Goal: Task Accomplishment & Management: Manage account settings

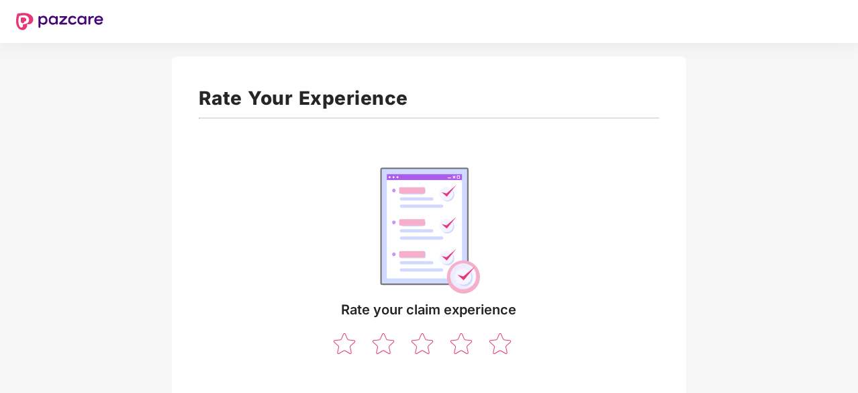
scroll to position [119, 0]
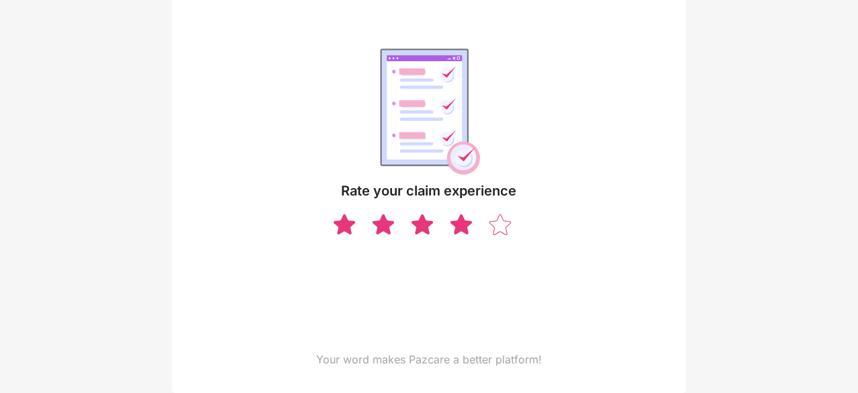
click at [460, 226] on img at bounding box center [461, 223] width 26 height 23
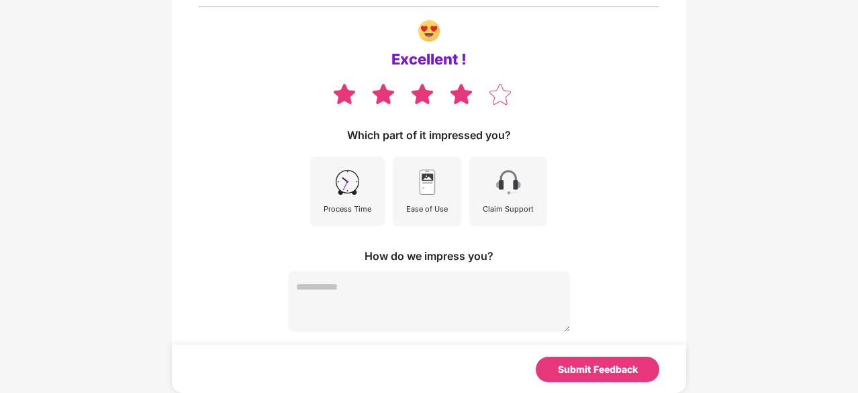
scroll to position [110, 0]
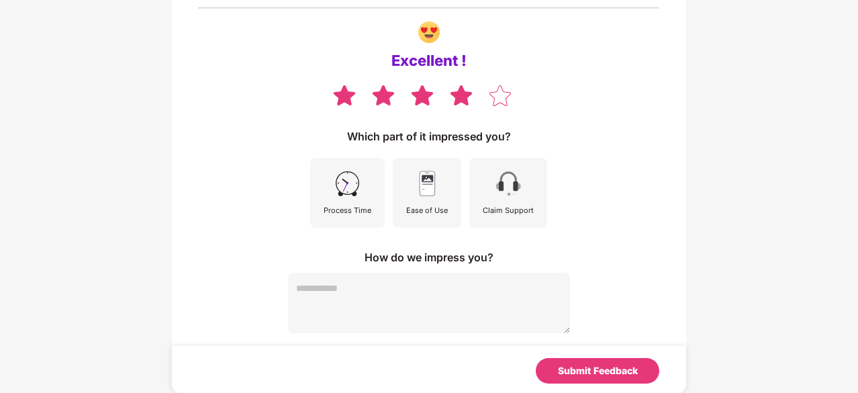
click at [354, 181] on img at bounding box center [347, 183] width 30 height 30
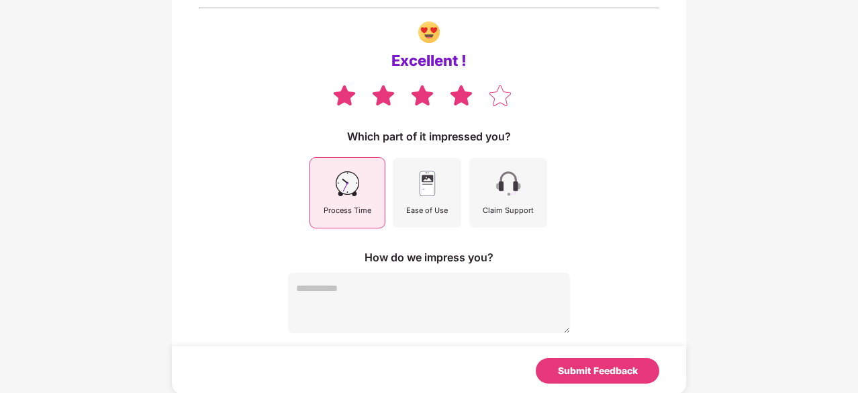
click at [501, 193] on img at bounding box center [508, 183] width 30 height 30
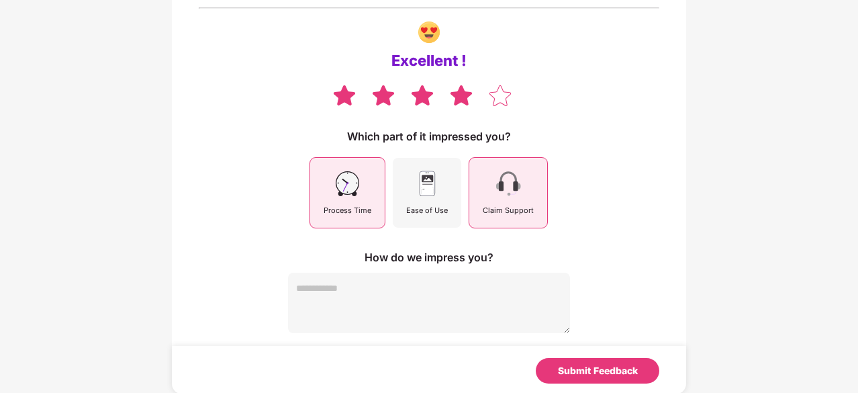
click at [424, 205] on div "Ease of Use" at bounding box center [427, 210] width 42 height 12
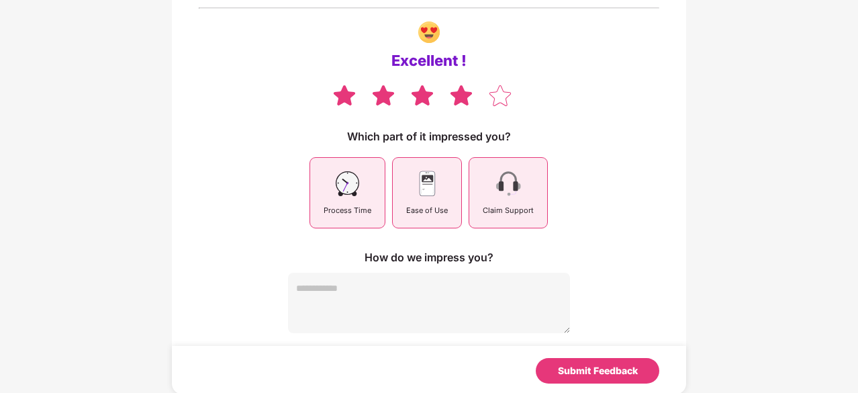
click at [503, 196] on img at bounding box center [508, 183] width 30 height 30
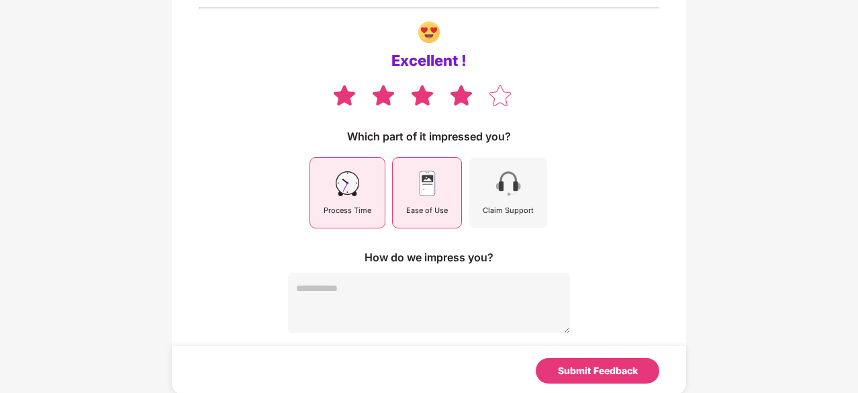
click at [501, 189] on img at bounding box center [508, 183] width 30 height 30
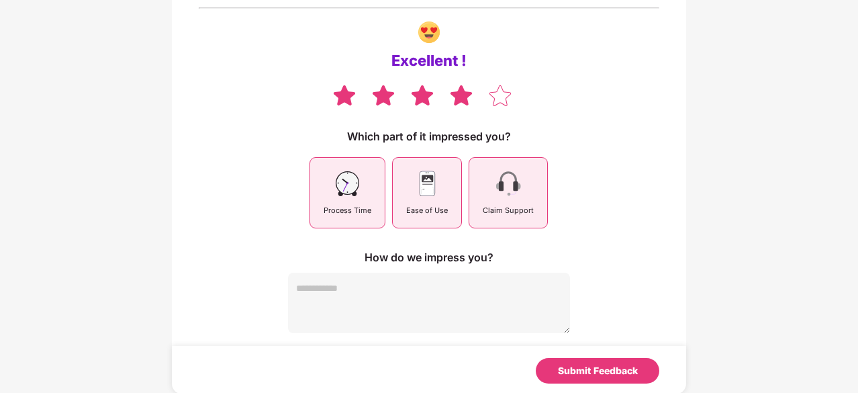
click at [359, 190] on img at bounding box center [347, 183] width 30 height 30
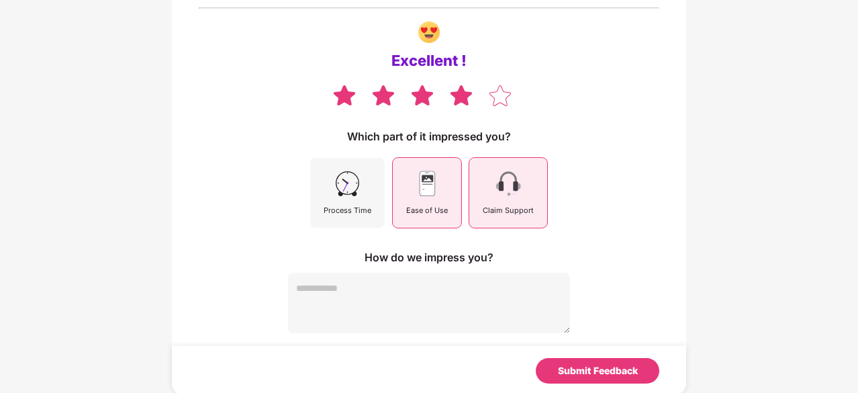
click at [442, 190] on img at bounding box center [427, 183] width 30 height 30
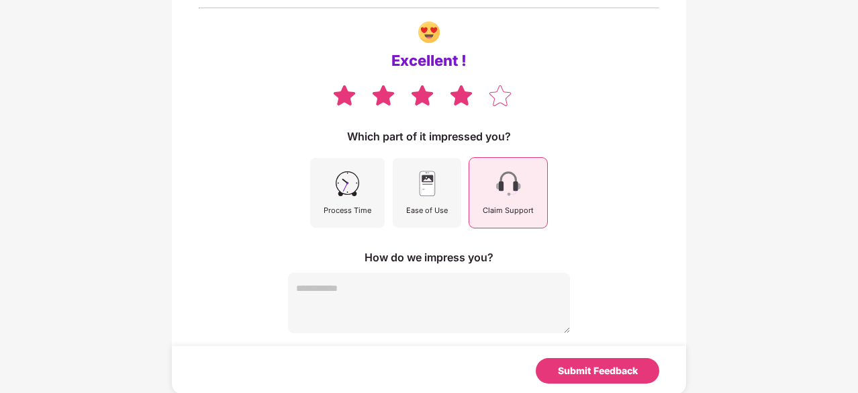
click at [508, 204] on div "Claim Support" at bounding box center [508, 210] width 51 height 12
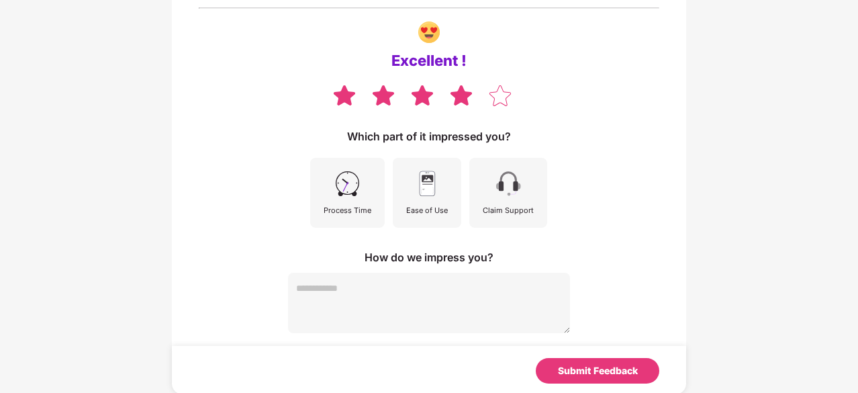
click at [337, 205] on div "Process Time" at bounding box center [348, 210] width 48 height 12
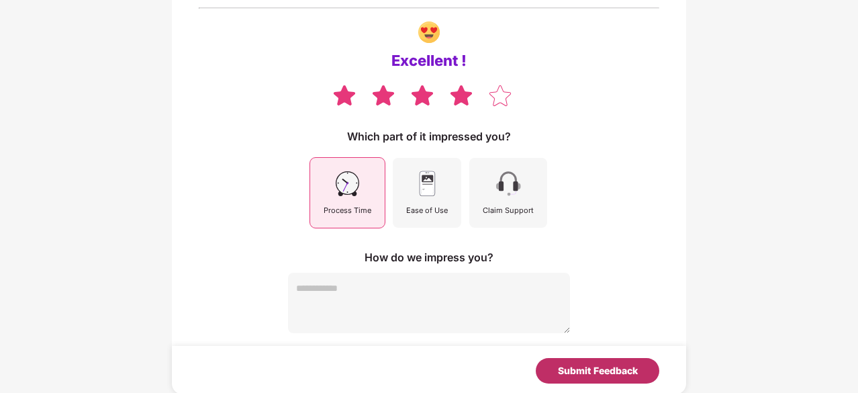
click at [585, 368] on div "Submit Feedback" at bounding box center [598, 370] width 80 height 15
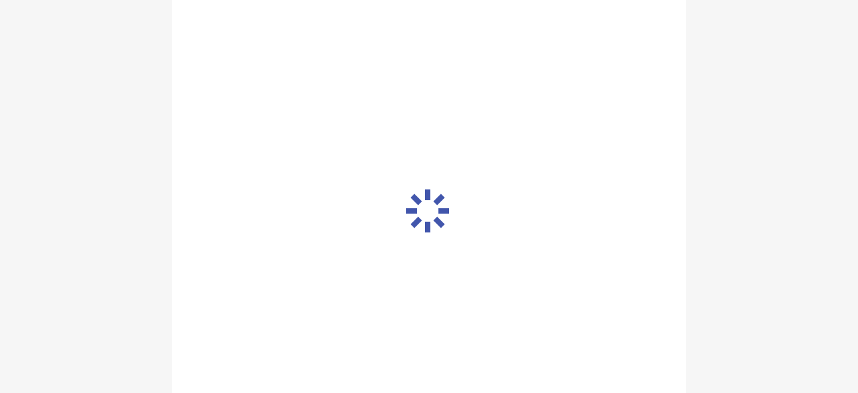
scroll to position [105, 0]
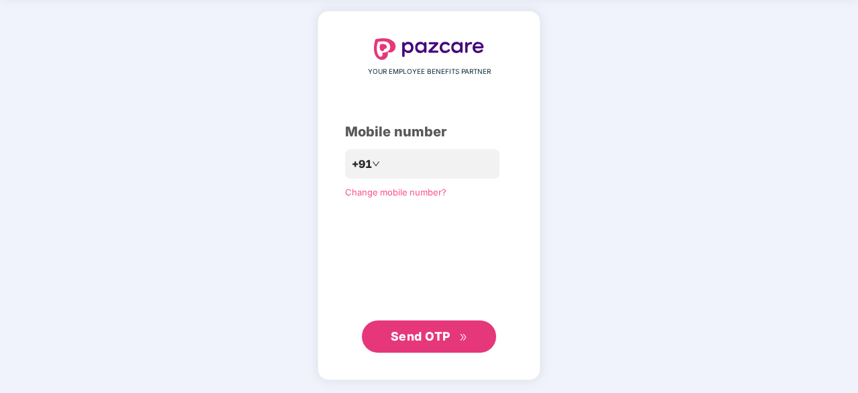
scroll to position [50, 0]
click at [428, 331] on span "Send OTP" at bounding box center [421, 337] width 60 height 14
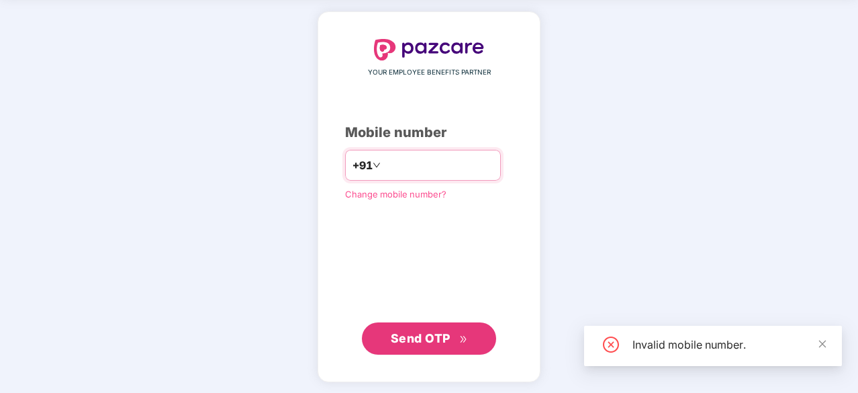
click at [430, 164] on input "number" at bounding box center [438, 164] width 110 height 21
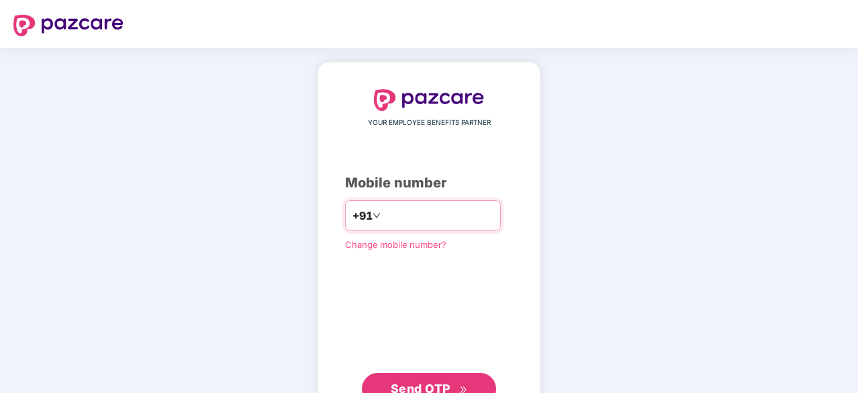
click at [383, 219] on input "number" at bounding box center [438, 215] width 110 height 21
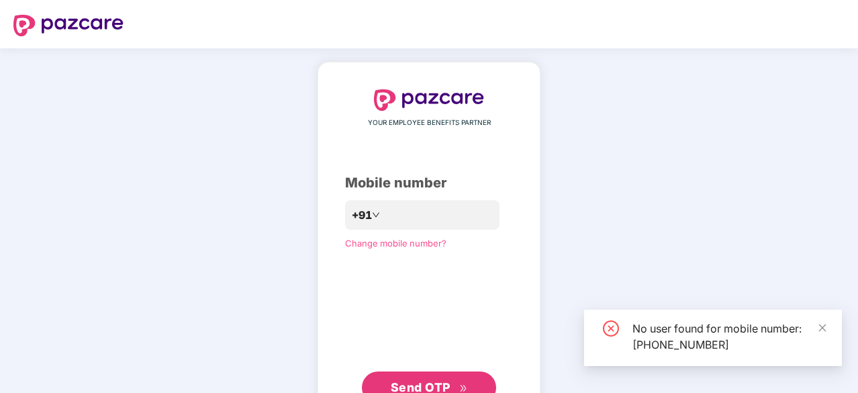
click at [812, 326] on div "No user found for mobile number: [PHONE_NUMBER]" at bounding box center [728, 336] width 193 height 32
click at [448, 218] on input "**********" at bounding box center [438, 215] width 110 height 21
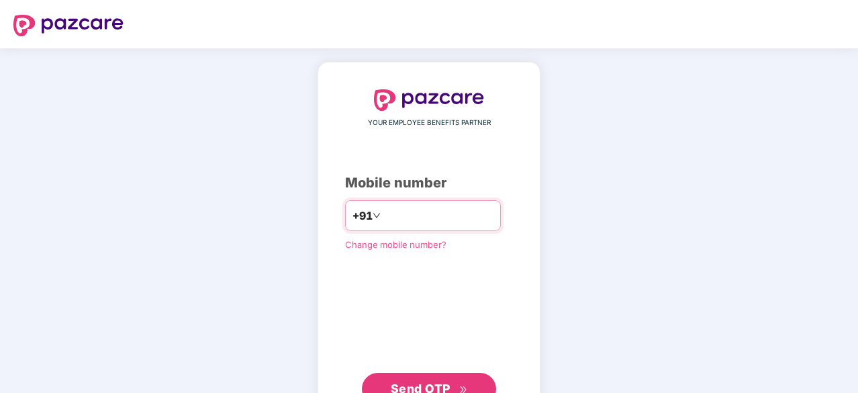
type input "**********"
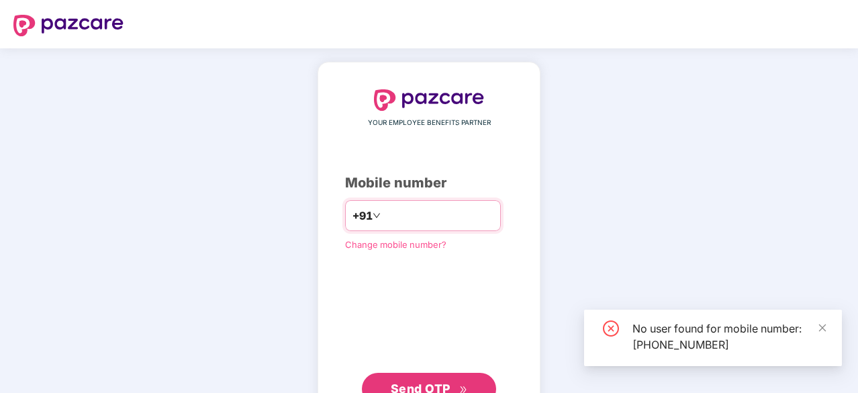
click at [446, 217] on input "**********" at bounding box center [438, 215] width 110 height 21
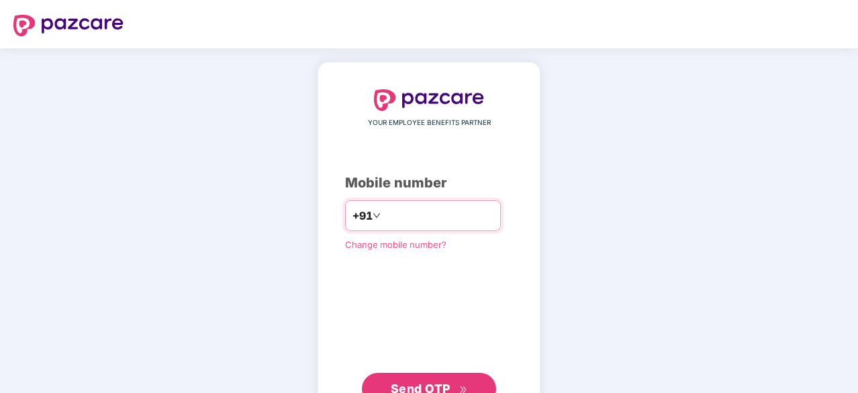
click at [446, 217] on input "**********" at bounding box center [438, 215] width 110 height 21
drag, startPoint x: 446, startPoint y: 217, endPoint x: 366, endPoint y: 210, distance: 79.5
click at [366, 210] on div "**********" at bounding box center [423, 215] width 156 height 31
type input "**********"
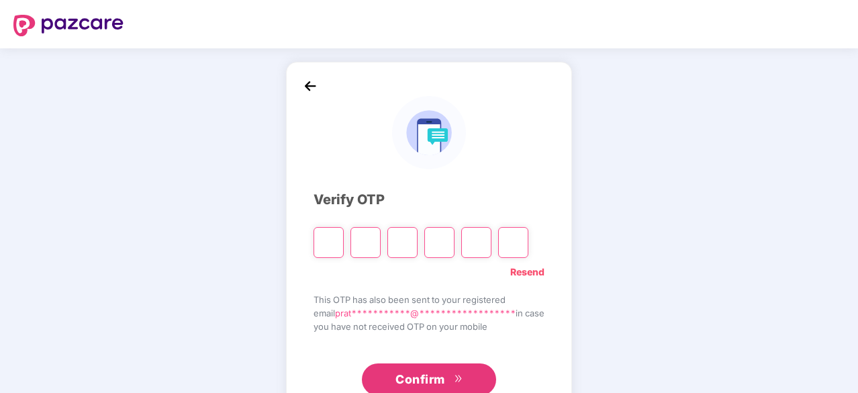
type input "*"
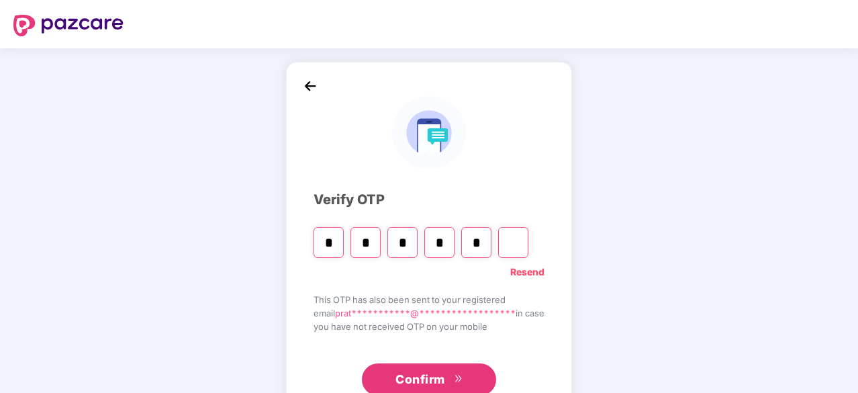
type input "*"
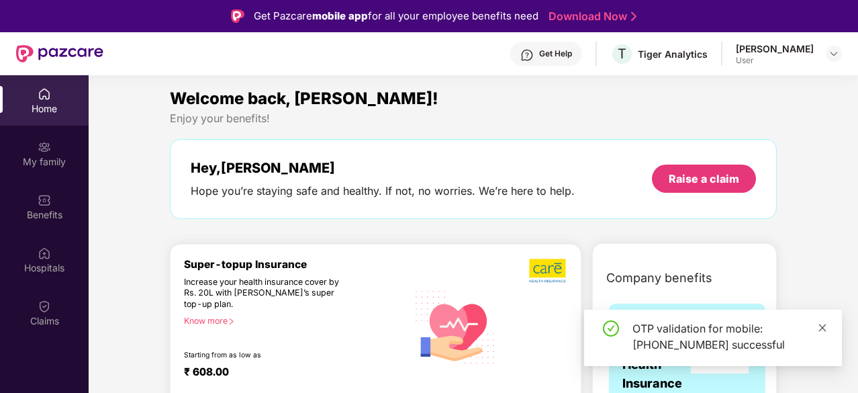
click at [818, 324] on icon "close" at bounding box center [822, 327] width 9 height 9
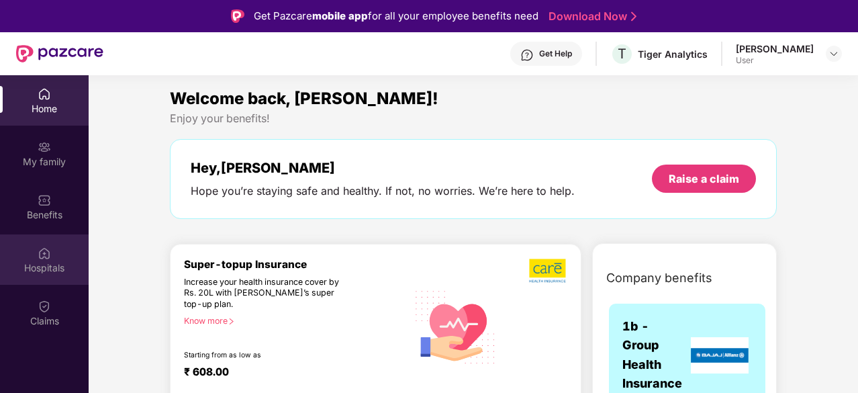
click at [61, 248] on div "Hospitals" at bounding box center [44, 259] width 89 height 50
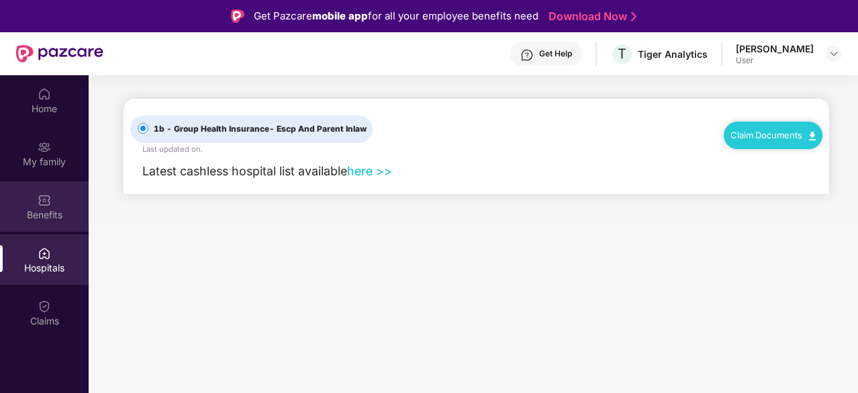
click at [48, 214] on div "Benefits" at bounding box center [44, 214] width 89 height 13
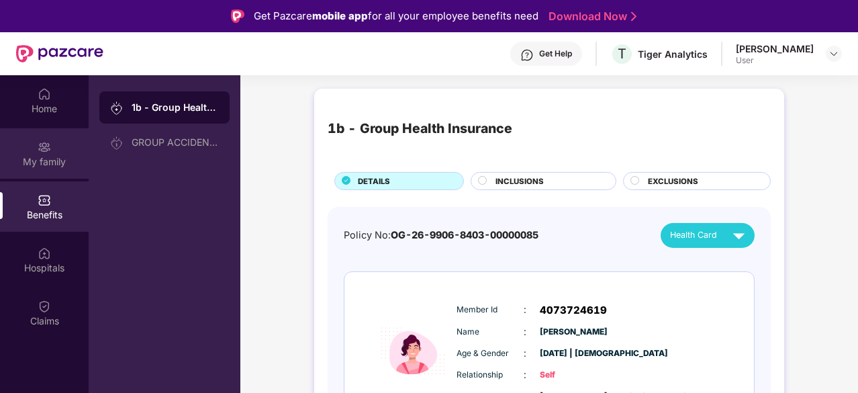
click at [50, 146] on img at bounding box center [44, 146] width 13 height 13
